Goal: Navigation & Orientation: Find specific page/section

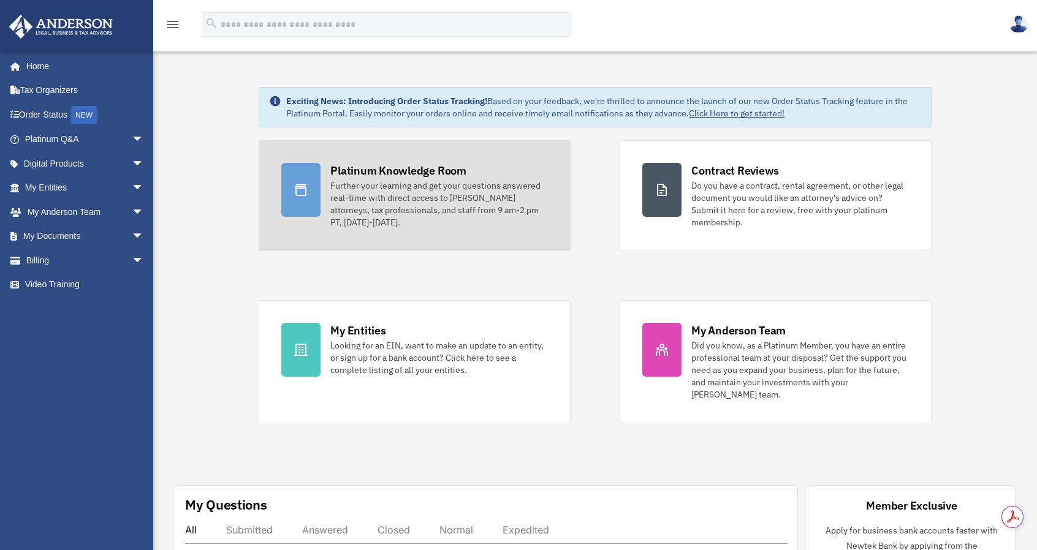
click at [380, 180] on div "Further your learning and get your questions answered real-time with direct acc…" at bounding box center [439, 204] width 218 height 49
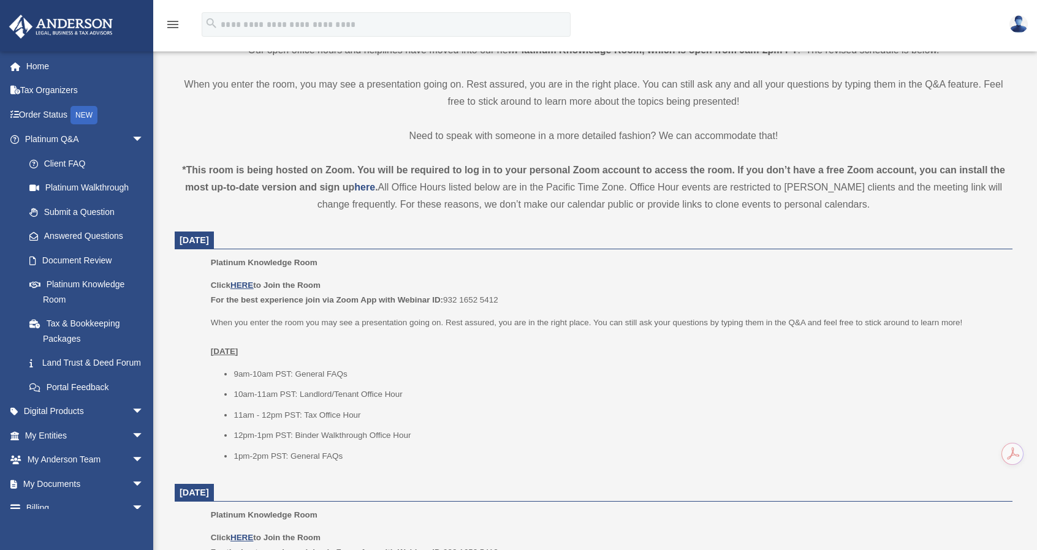
scroll to position [429, 0]
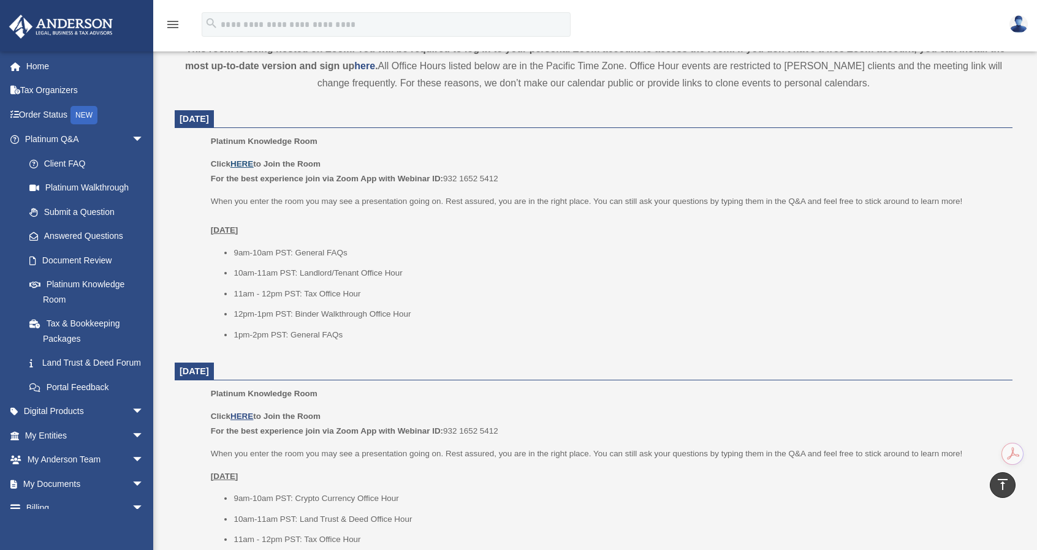
click at [238, 165] on u "HERE" at bounding box center [241, 163] width 23 height 9
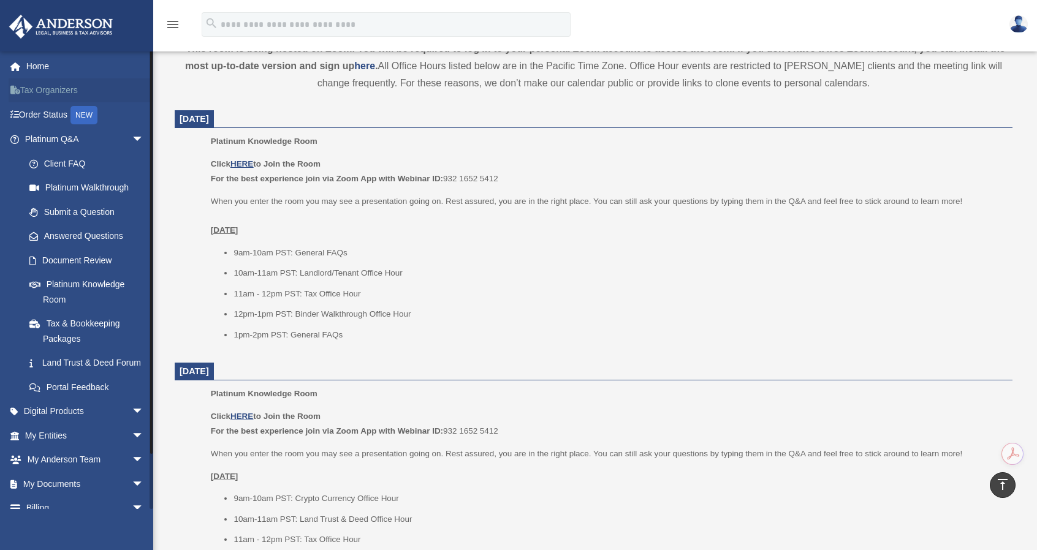
click at [49, 93] on link "Tax Organizers" at bounding box center [86, 90] width 154 height 25
click at [83, 213] on link "Submit a Question" at bounding box center [89, 212] width 145 height 25
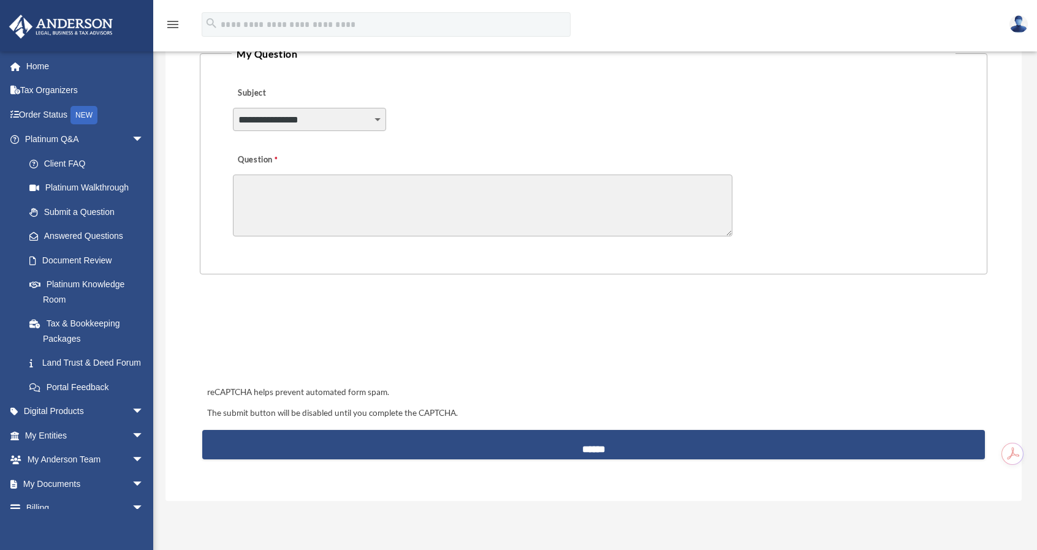
scroll to position [123, 0]
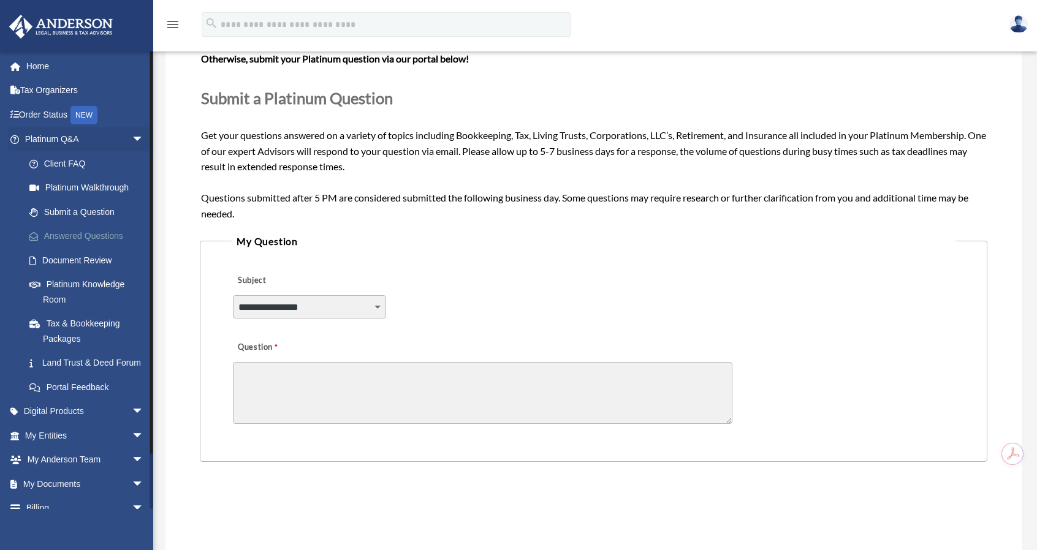
click at [91, 230] on link "Answered Questions" at bounding box center [89, 236] width 145 height 25
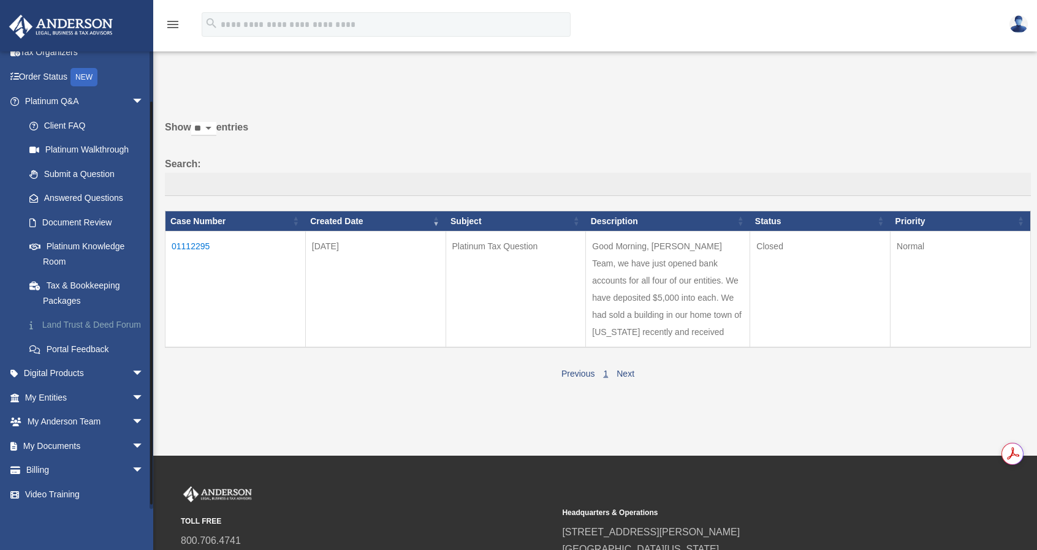
scroll to position [53, 0]
click at [74, 376] on link "Digital Products arrow_drop_down" at bounding box center [86, 373] width 154 height 25
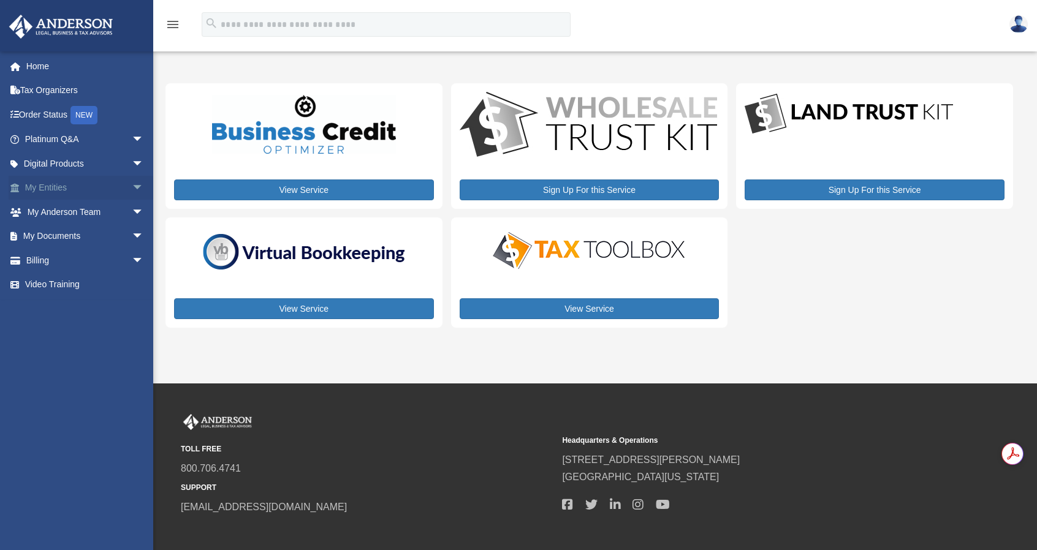
click at [86, 186] on link "My Entities arrow_drop_down" at bounding box center [86, 188] width 154 height 25
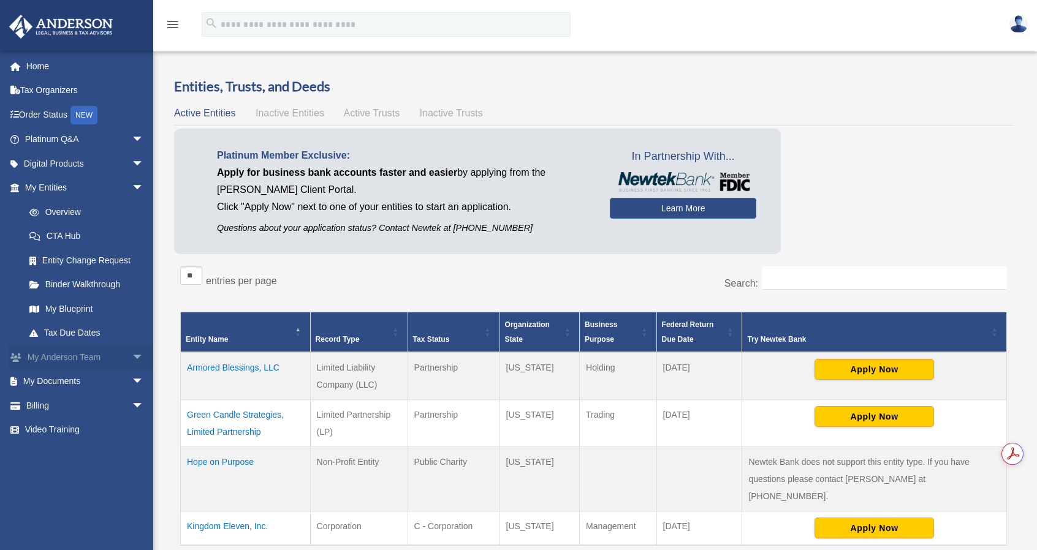
click at [74, 351] on link "My [PERSON_NAME] Team arrow_drop_down" at bounding box center [86, 357] width 154 height 25
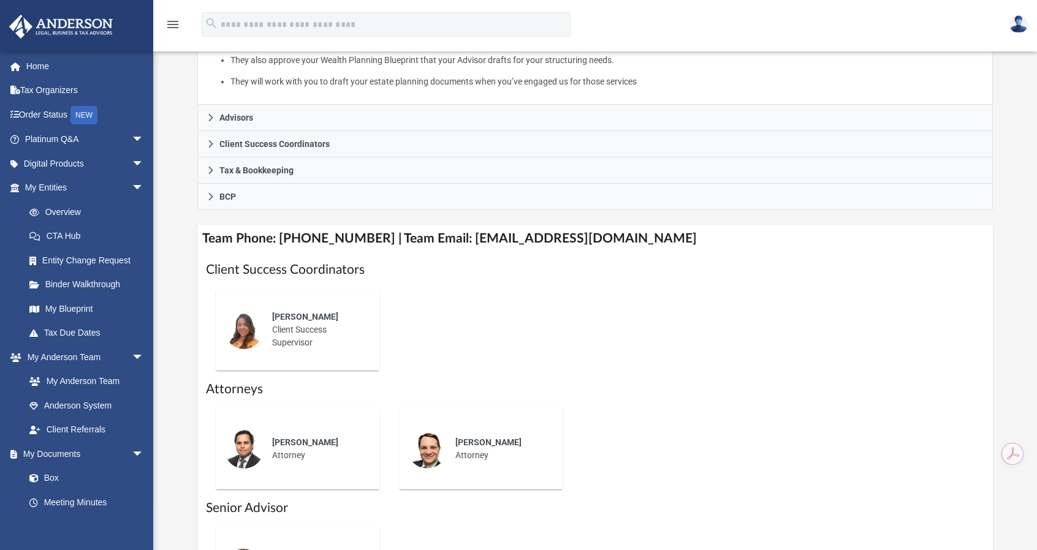
scroll to position [306, 0]
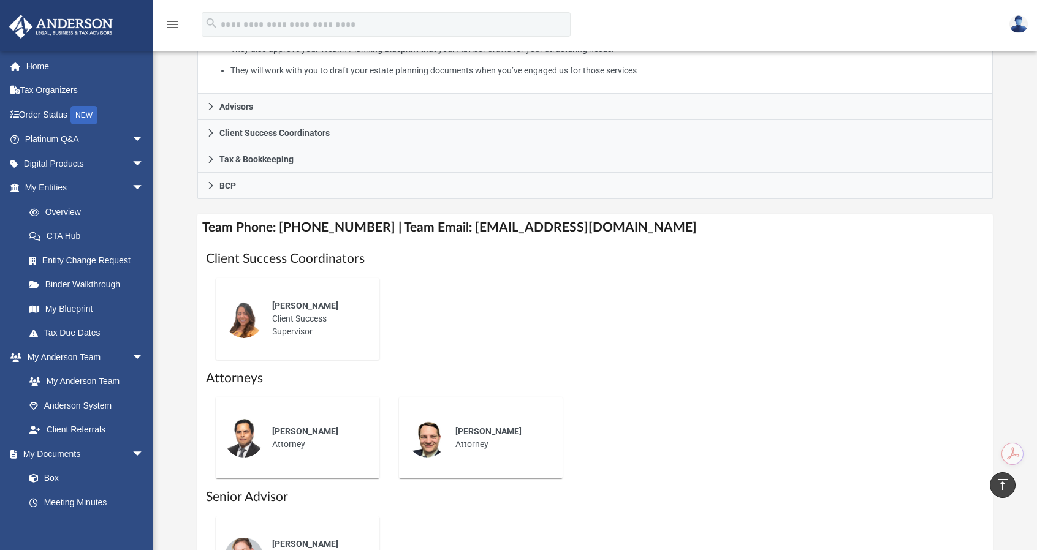
click at [295, 312] on div "[PERSON_NAME] Client Success Supervisor" at bounding box center [316, 319] width 107 height 56
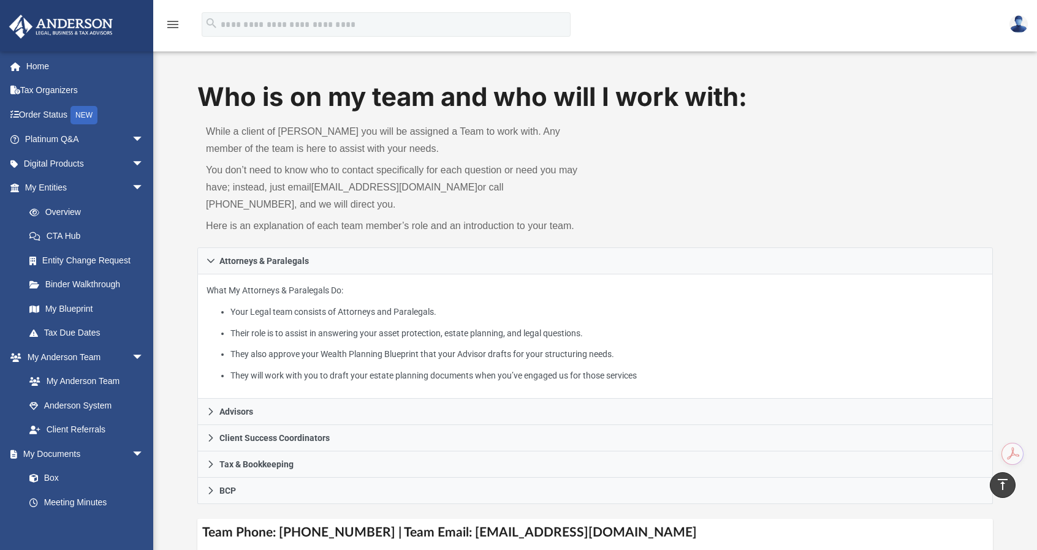
scroll to position [0, 0]
click at [1026, 23] on img at bounding box center [1018, 24] width 18 height 18
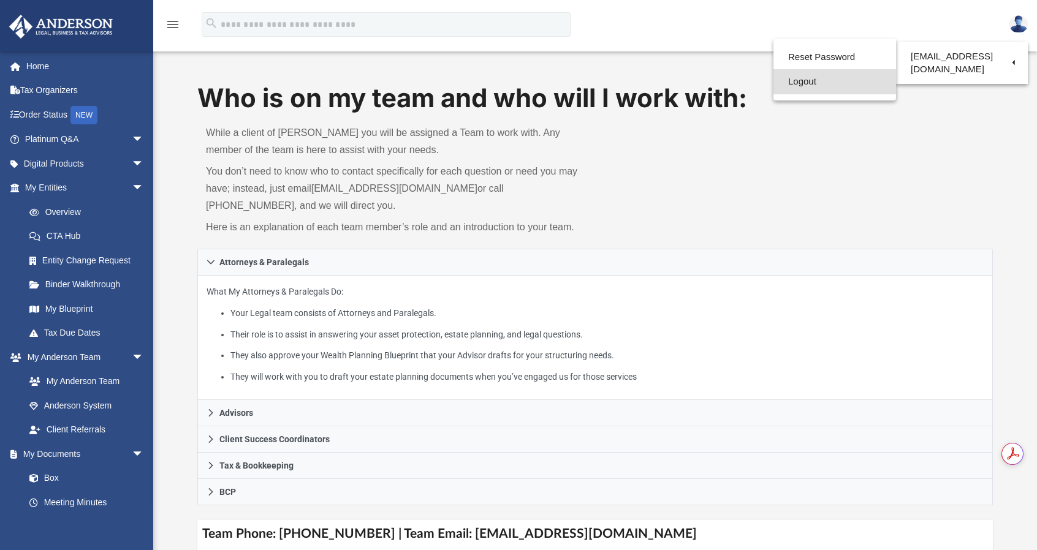
click at [830, 79] on link "Logout" at bounding box center [834, 81] width 123 height 25
